Goal: Task Accomplishment & Management: Use online tool/utility

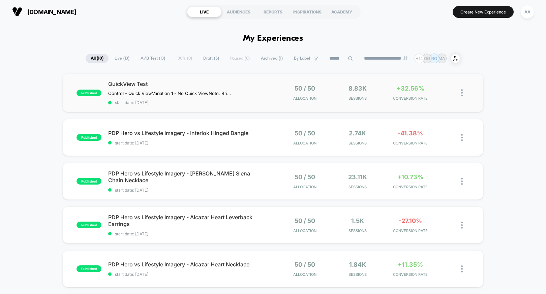
click at [462, 91] on img at bounding box center [462, 92] width 2 height 7
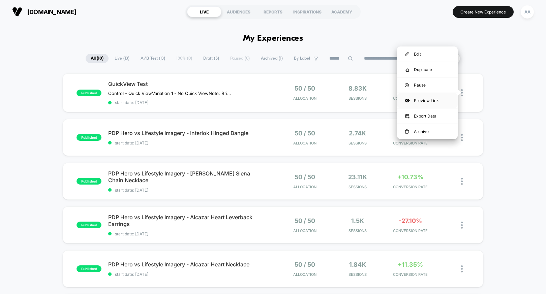
click at [438, 99] on div "Preview Link" at bounding box center [427, 100] width 61 height 15
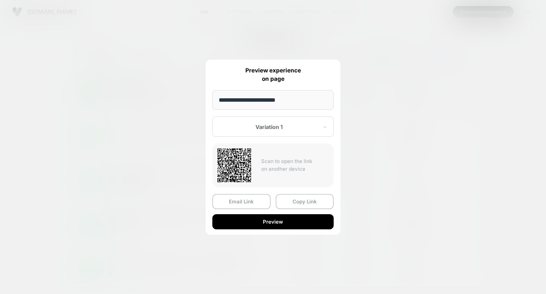
click at [327, 132] on div "Variation 1" at bounding box center [272, 127] width 121 height 20
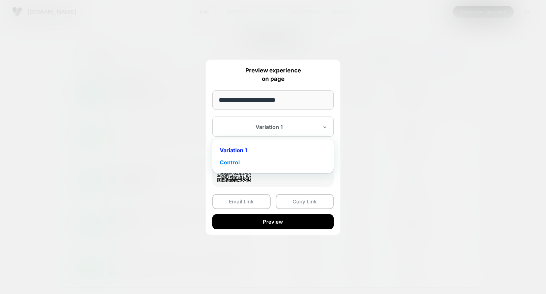
click at [266, 164] on div "Control" at bounding box center [273, 162] width 115 height 12
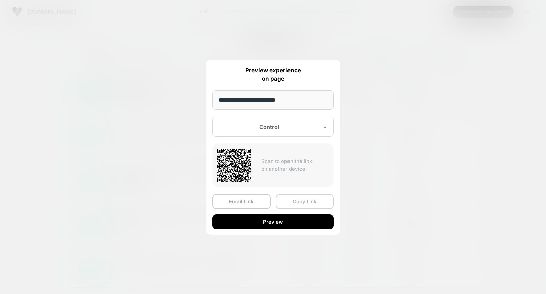
click at [304, 205] on button "Copy Link" at bounding box center [305, 201] width 58 height 15
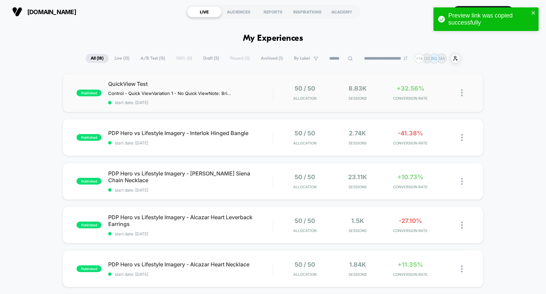
click at [463, 92] on img at bounding box center [462, 92] width 2 height 7
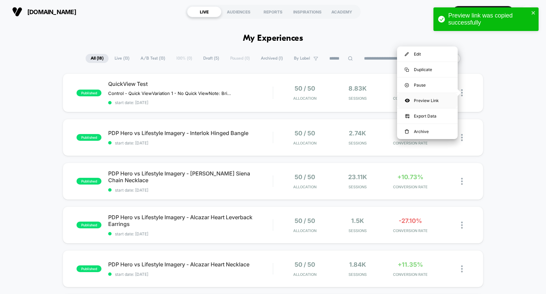
click at [426, 100] on div "Preview Link" at bounding box center [427, 100] width 61 height 15
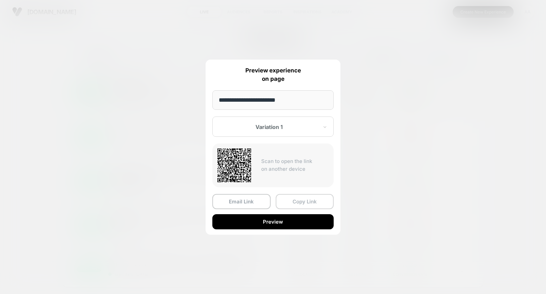
click at [297, 203] on button "Copy Link" at bounding box center [305, 201] width 58 height 15
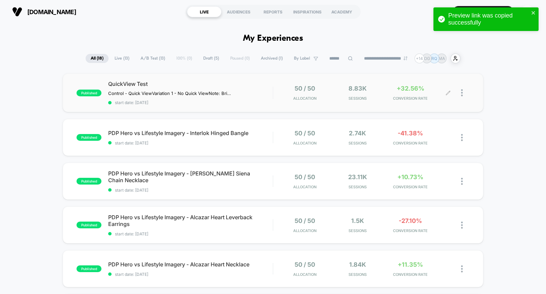
click at [453, 91] on div at bounding box center [458, 93] width 21 height 16
